Goal: Check status: Check status

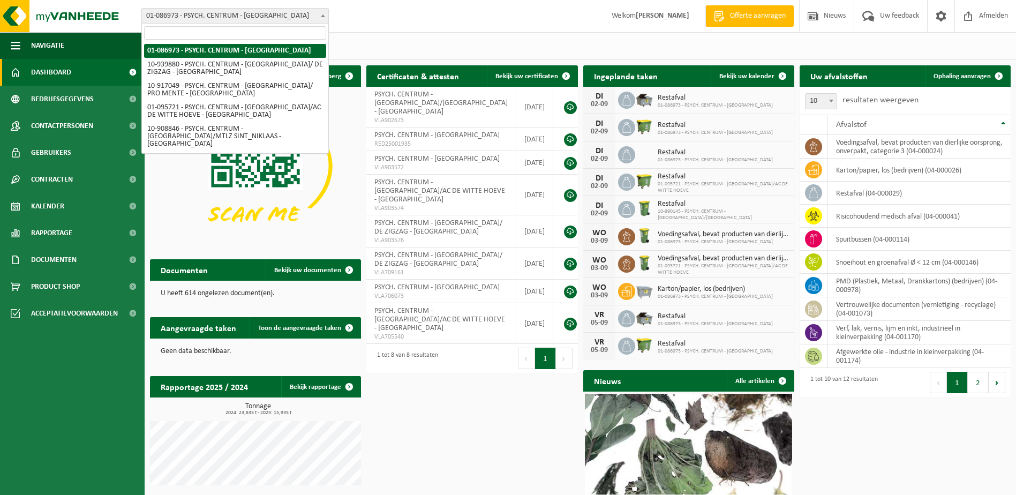
click at [210, 17] on span "01-086973 - PSYCH. CENTRUM - [GEOGRAPHIC_DATA]" at bounding box center [235, 16] width 186 height 15
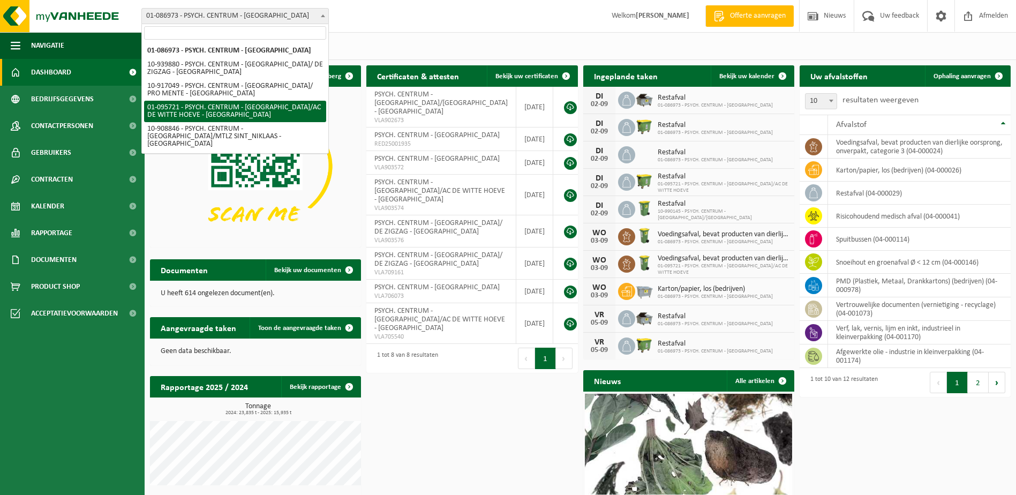
scroll to position [21, 0]
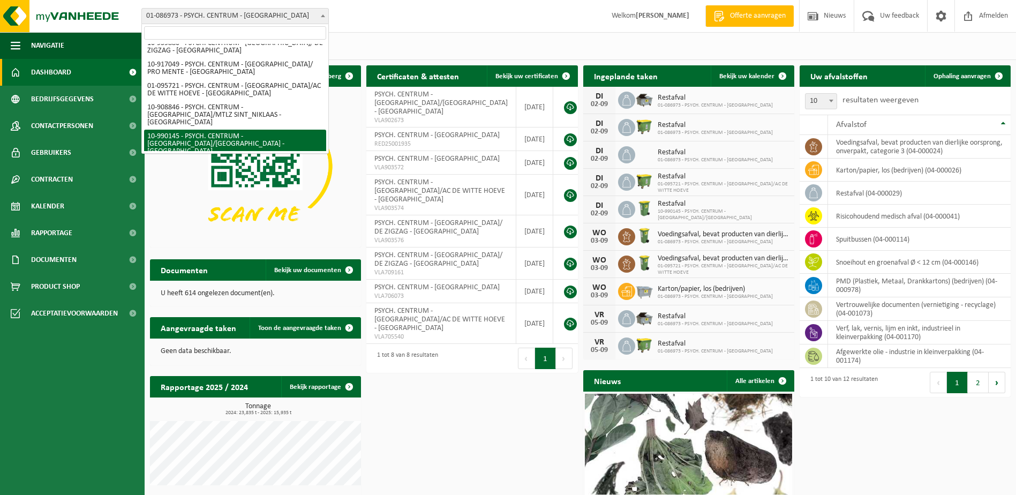
select select "168943"
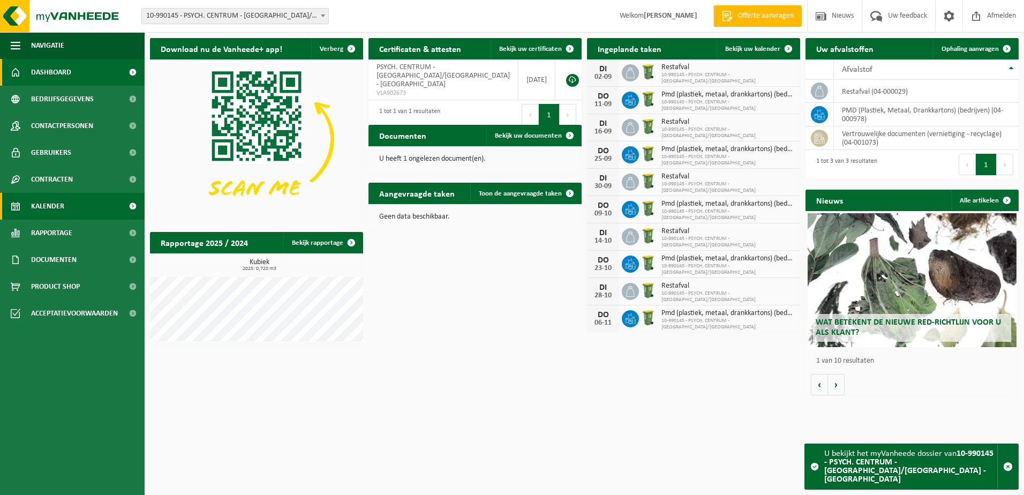
click at [56, 205] on span "Kalender" at bounding box center [47, 206] width 33 height 27
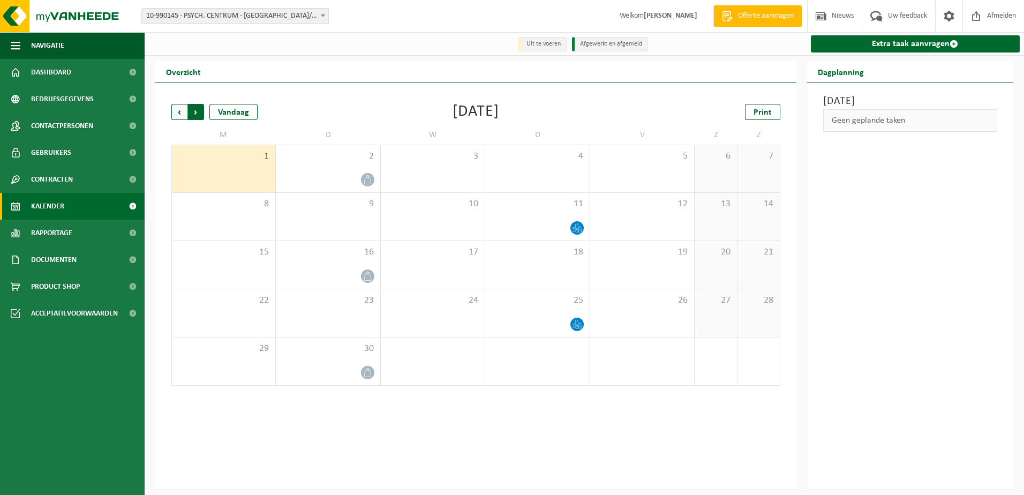
click at [179, 112] on span "Vorige" at bounding box center [179, 112] width 16 height 16
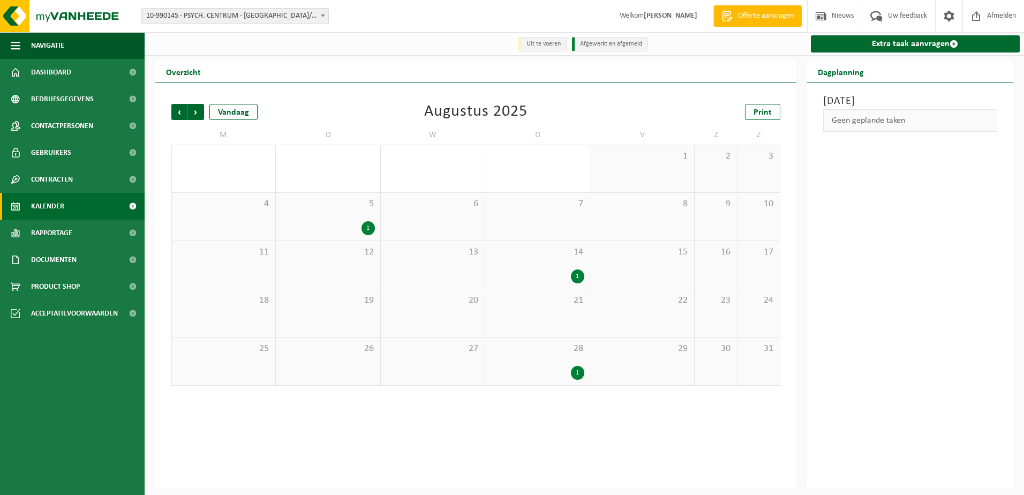
click at [549, 361] on div "28 1" at bounding box center [537, 361] width 104 height 48
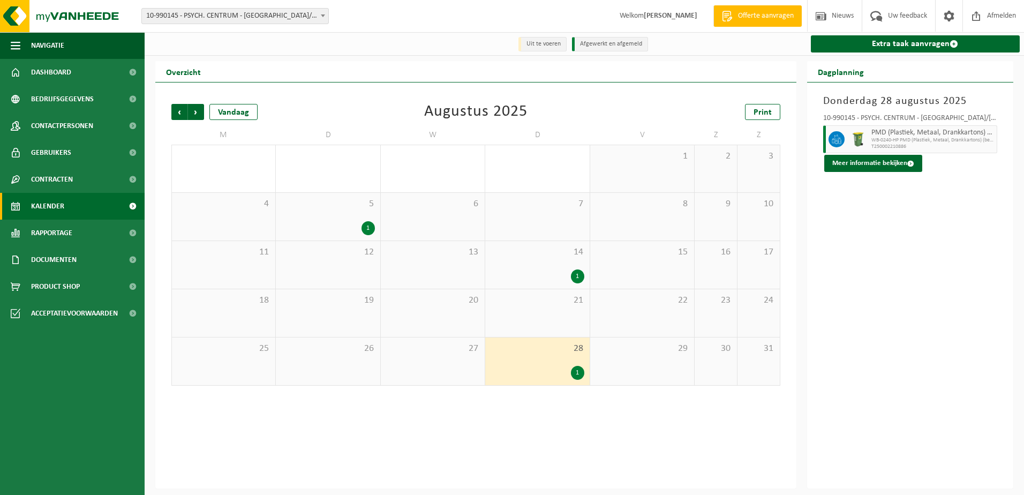
click at [952, 137] on span "PMD (Plastiek, Metaal, Drankkartons) (bedrijven)" at bounding box center [932, 133] width 123 height 9
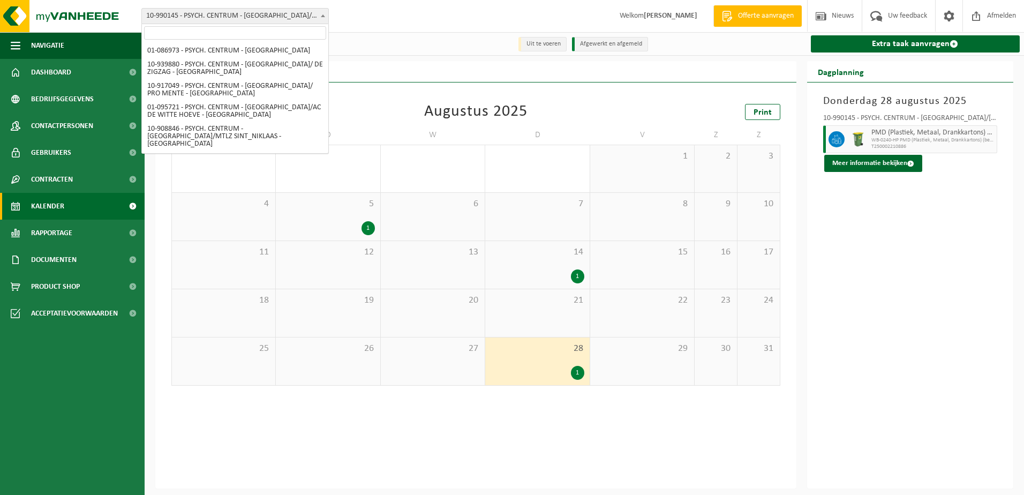
click at [323, 12] on span at bounding box center [323, 16] width 11 height 14
click at [371, 18] on div "Vestiging: 01-086973 - PSYCH. CENTRUM - ST HIERONYMUS - SINT-NIKLAAS 10-939880 …" at bounding box center [512, 16] width 1024 height 33
